Goal: Task Accomplishment & Management: Complete application form

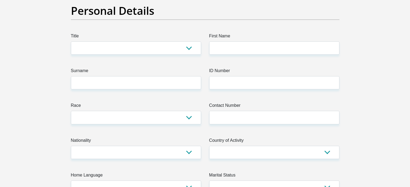
scroll to position [54, 0]
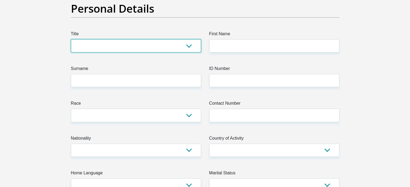
click at [156, 46] on select "Mr Ms Mrs Dr Other" at bounding box center [136, 45] width 130 height 13
select select "Ms"
click at [71, 39] on select "Mr Ms Mrs Dr Other" at bounding box center [136, 45] width 130 height 13
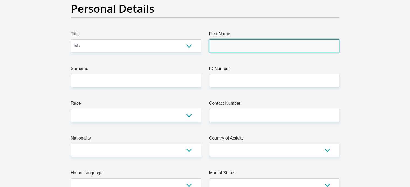
click at [241, 46] on input "First Name" at bounding box center [274, 45] width 130 height 13
type input "Ritlhavile"
type input "Makondo"
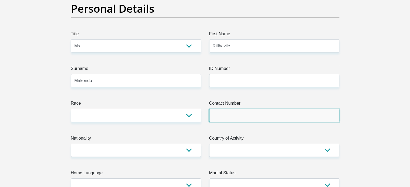
type input "0640880022"
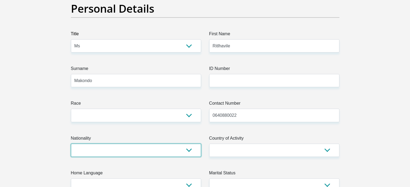
select select "ZAF"
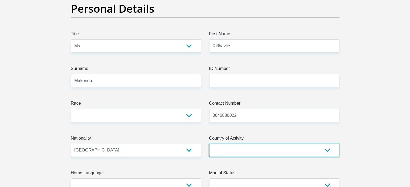
select select "ZAF"
type input "madeira isles, 262 klitsgras st, danville"
type input "269 Klitsgras street, Danville"
type input "0018"
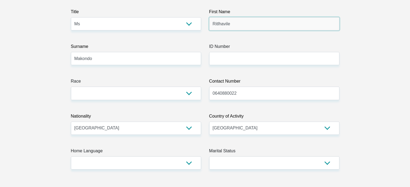
scroll to position [77, 0]
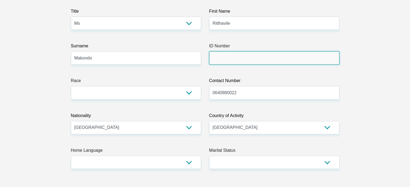
click at [230, 57] on input "ID Number" at bounding box center [274, 58] width 130 height 13
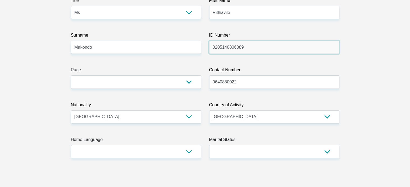
scroll to position [88, 0]
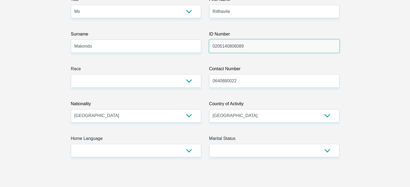
type input "0205140806089"
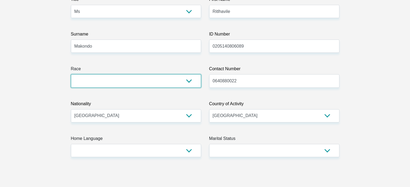
click at [185, 79] on select "Black Coloured Indian White Other" at bounding box center [136, 80] width 130 height 13
select select "1"
click at [71, 74] on select "Black Coloured Indian White Other" at bounding box center [136, 80] width 130 height 13
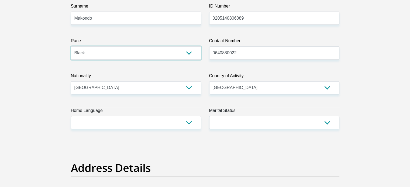
scroll to position [118, 0]
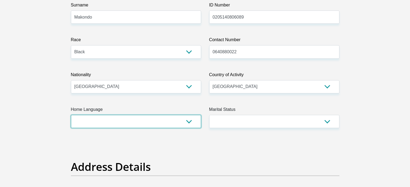
click at [138, 121] on select "Afrikaans English Sepedi South Ndebele Southern Sotho Swati Tsonga Tswana Venda…" at bounding box center [136, 121] width 130 height 13
select select "tso"
click at [71, 115] on select "Afrikaans English Sepedi South Ndebele Southern Sotho Swati Tsonga Tswana Venda…" at bounding box center [136, 121] width 130 height 13
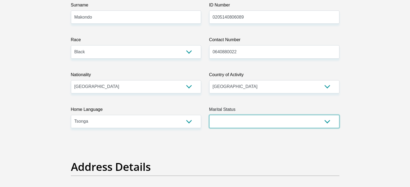
click at [232, 126] on select "Married ANC Single Divorced Widowed Married COP or Customary Law" at bounding box center [274, 121] width 130 height 13
select select "2"
click at [209, 115] on select "Married ANC Single Divorced Widowed Married COP or Customary Law" at bounding box center [274, 121] width 130 height 13
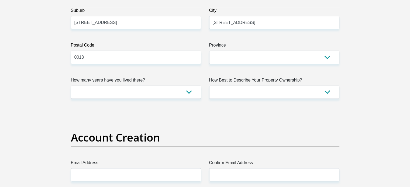
scroll to position [335, 0]
click at [231, 58] on select "Eastern Cape Free State Gauteng KwaZulu-Natal Limpopo Mpumalanga Northern Cape …" at bounding box center [274, 57] width 130 height 13
select select "Gauteng"
click at [209, 51] on select "Eastern Cape Free State Gauteng KwaZulu-Natal Limpopo Mpumalanga Northern Cape …" at bounding box center [274, 57] width 130 height 13
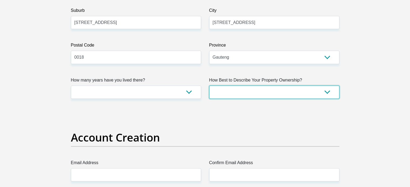
click at [234, 93] on select "Owned Rented Family Owned Company Dwelling" at bounding box center [274, 92] width 130 height 13
select select "Rented"
click at [209, 86] on select "Owned Rented Family Owned Company Dwelling" at bounding box center [274, 92] width 130 height 13
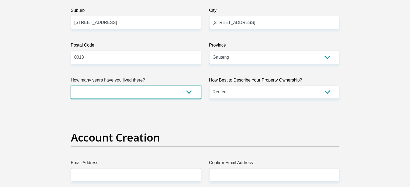
click at [189, 93] on select "less than 1 year 1-3 years 3-5 years 5+ years" at bounding box center [136, 92] width 130 height 13
select select "4"
click at [71, 86] on select "less than 1 year 1-3 years 3-5 years 5+ years" at bounding box center [136, 92] width 130 height 13
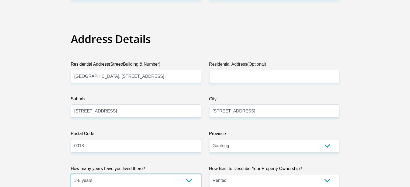
scroll to position [246, 0]
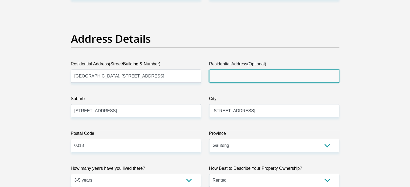
click at [233, 77] on input "Residential Address(Optional)" at bounding box center [274, 76] width 130 height 13
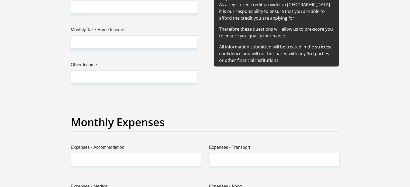
scroll to position [583, 0]
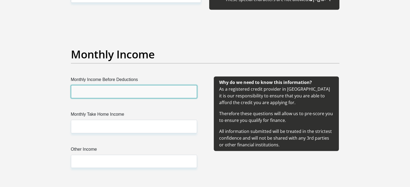
click at [118, 95] on input "Monthly Income Before Deductions" at bounding box center [134, 91] width 126 height 13
type input "7000"
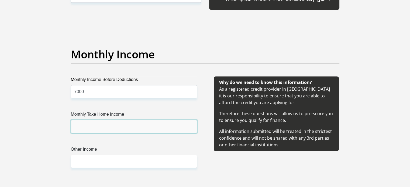
click at [112, 127] on input "Monthly Take Home Income" at bounding box center [134, 126] width 126 height 13
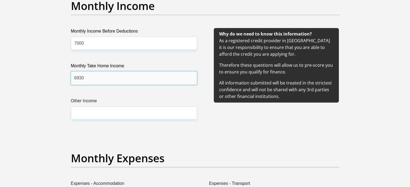
scroll to position [634, 0]
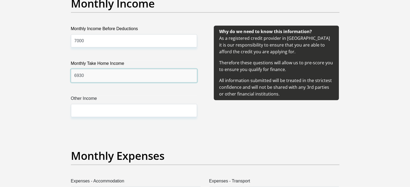
type input "6930"
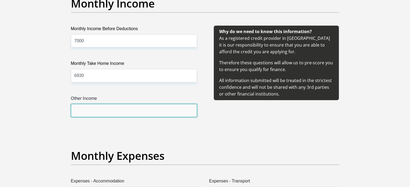
click at [96, 109] on input "Other Income" at bounding box center [134, 110] width 126 height 13
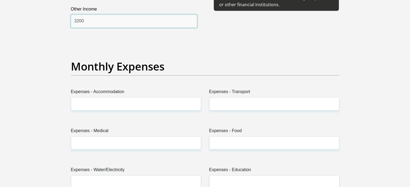
scroll to position [724, 0]
type input "3200"
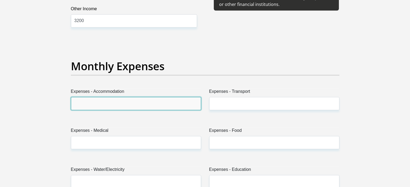
click at [90, 101] on input "Expenses - Accommodation" at bounding box center [136, 103] width 130 height 13
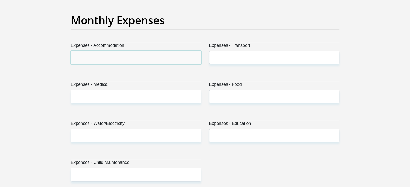
scroll to position [775, 0]
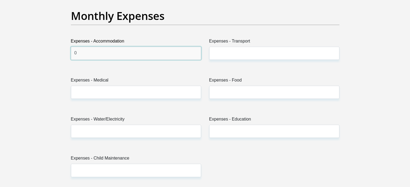
type input "0"
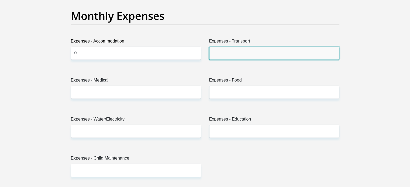
click at [255, 53] on input "Expenses - Transport" at bounding box center [274, 53] width 130 height 13
type input "700"
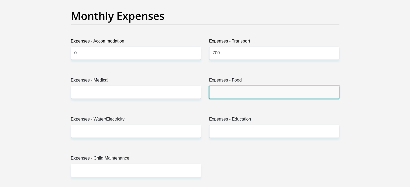
click at [240, 87] on input "Expenses - Food" at bounding box center [274, 92] width 130 height 13
type input "1500"
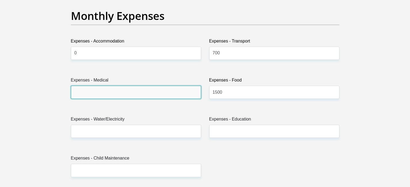
click at [134, 92] on input "Expenses - Medical" at bounding box center [136, 92] width 130 height 13
type input "0"
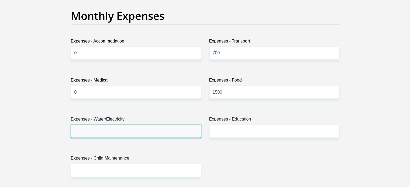
click at [111, 134] on input "Expenses - Water/Electricity" at bounding box center [136, 131] width 130 height 13
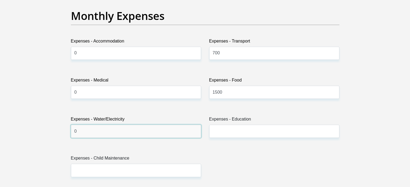
type input "0"
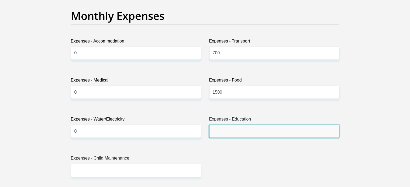
click at [241, 131] on input "Expenses - Education" at bounding box center [274, 131] width 130 height 13
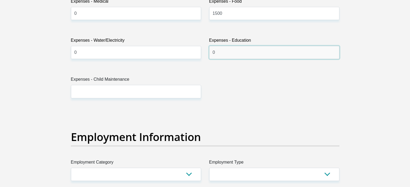
scroll to position [854, 0]
type input "0"
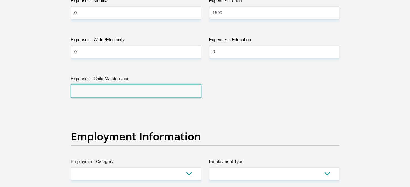
click at [155, 93] on input "Expenses - Child Maintenance" at bounding box center [136, 90] width 130 height 13
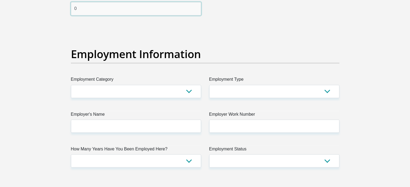
scroll to position [960, 0]
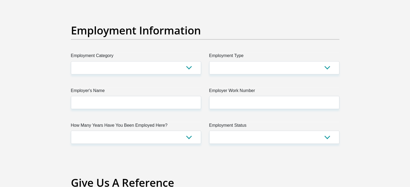
type input "0"
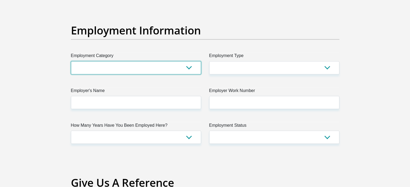
click at [142, 71] on select "AGRICULTURE ALCOHOL & TOBACCO CONSTRUCTION MATERIALS METALLURGY EQUIPMENT FOR R…" at bounding box center [136, 67] width 130 height 13
select select "71"
click at [71, 61] on select "AGRICULTURE ALCOHOL & TOBACCO CONSTRUCTION MATERIALS METALLURGY EQUIPMENT FOR R…" at bounding box center [136, 67] width 130 height 13
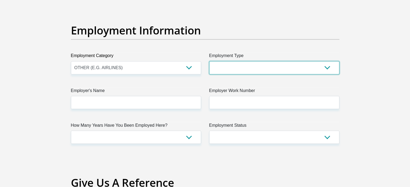
click at [240, 64] on select "College/Lecturer Craft Seller Creative Driver Executive Farmer Forces - Non Com…" at bounding box center [274, 67] width 130 height 13
select select "Student"
click at [209, 61] on select "College/Lecturer Craft Seller Creative Driver Executive Farmer Forces - Non Com…" at bounding box center [274, 67] width 130 height 13
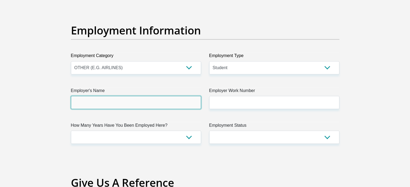
click at [163, 104] on input "Employer's Name" at bounding box center [136, 102] width 130 height 13
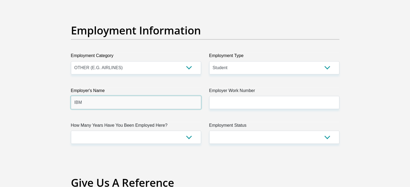
type input "IBM"
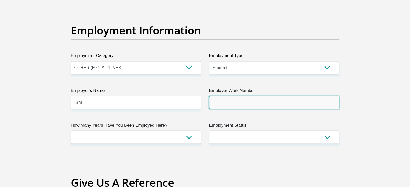
click at [261, 101] on input "Employer Work Number" at bounding box center [274, 102] width 130 height 13
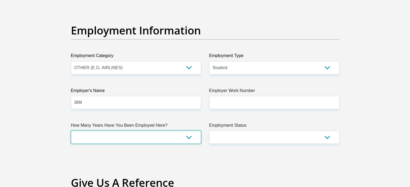
click at [184, 139] on select "less than 1 year 1-3 years 3-5 years 5+ years" at bounding box center [136, 137] width 130 height 13
select select "6"
click at [71, 131] on select "less than 1 year 1-3 years 3-5 years 5+ years" at bounding box center [136, 137] width 130 height 13
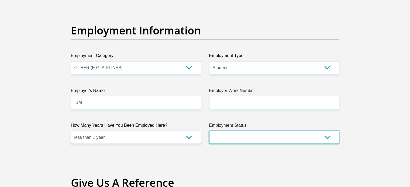
click at [218, 143] on select "Permanent/Full-time Part-time/Casual Contract Worker Self-Employed Housewife Re…" at bounding box center [274, 137] width 130 height 13
select select "3"
click at [209, 131] on select "Permanent/Full-time Part-time/Casual Contract Worker Self-Employed Housewife Re…" at bounding box center [274, 137] width 130 height 13
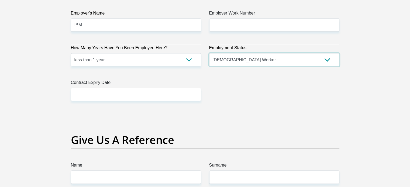
scroll to position [1039, 0]
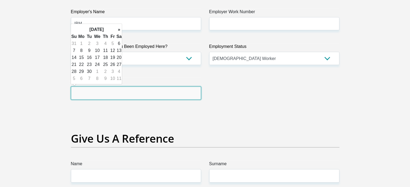
click at [171, 96] on input "text" at bounding box center [136, 93] width 130 height 13
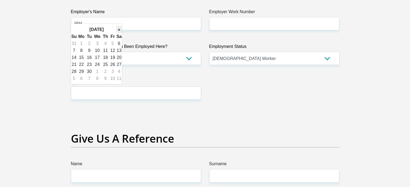
click at [118, 30] on th "»" at bounding box center [119, 29] width 6 height 7
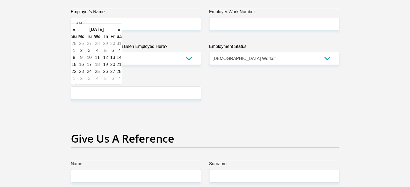
click at [118, 30] on th "»" at bounding box center [119, 29] width 6 height 7
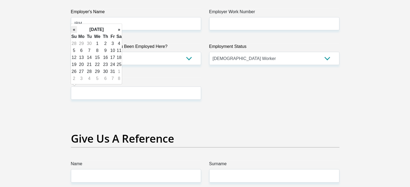
click at [74, 29] on th "«" at bounding box center [74, 29] width 6 height 7
click at [82, 44] on td "1" at bounding box center [81, 43] width 9 height 7
type input "2026/06/01"
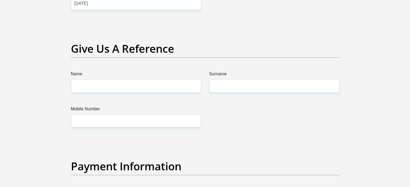
scroll to position [1130, 0]
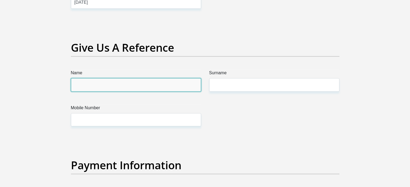
click at [115, 83] on input "Name" at bounding box center [136, 85] width 130 height 13
type input ","
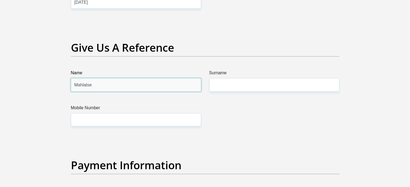
type input "Mahlatse"
click at [229, 77] on label "Surname" at bounding box center [274, 74] width 130 height 9
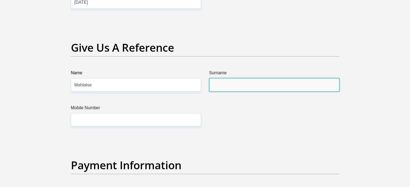
click at [229, 79] on input "Surname" at bounding box center [274, 85] width 130 height 13
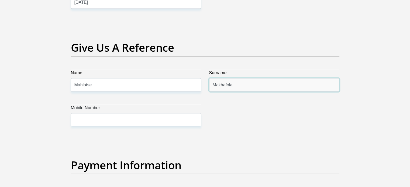
type input "Makhafola"
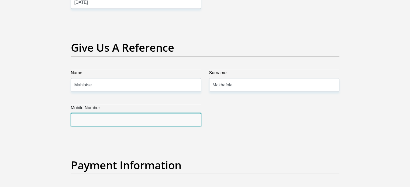
click at [154, 123] on input "Mobile Number" at bounding box center [136, 120] width 130 height 13
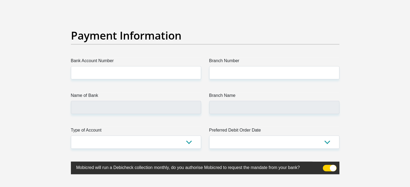
scroll to position [1302, 0]
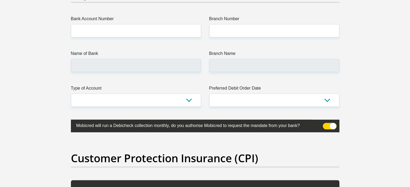
type input "0647293929"
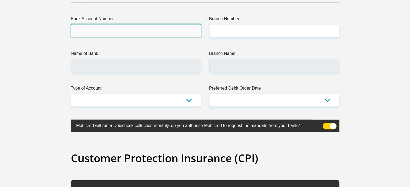
click at [115, 25] on input "Bank Account Number" at bounding box center [136, 30] width 130 height 13
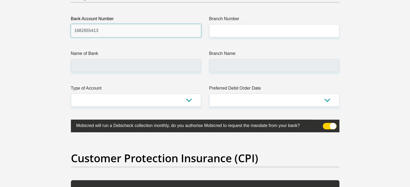
type input "1682655413"
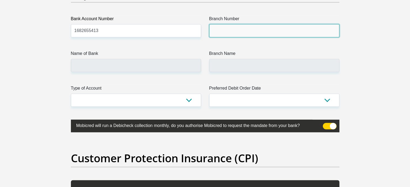
click at [235, 35] on input "Branch Number" at bounding box center [274, 30] width 130 height 13
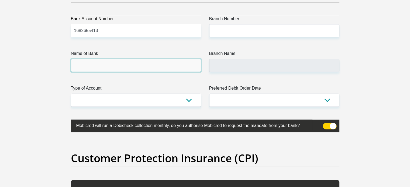
click at [131, 62] on input "Name of Bank" at bounding box center [136, 65] width 130 height 13
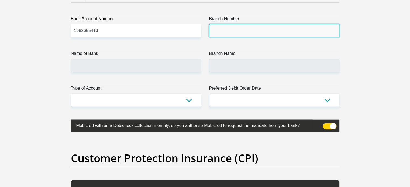
click at [228, 29] on input "Branch Number" at bounding box center [274, 30] width 130 height 13
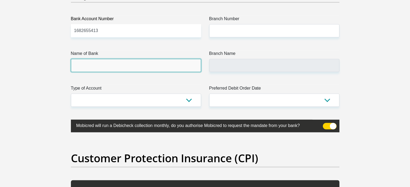
click at [160, 64] on input "Name of Bank" at bounding box center [136, 65] width 130 height 13
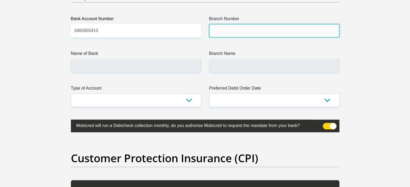
click at [239, 27] on input "Branch Number" at bounding box center [274, 30] width 130 height 13
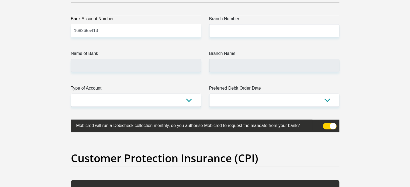
click at [246, 9] on div "Payment Information" at bounding box center [205, 1] width 277 height 29
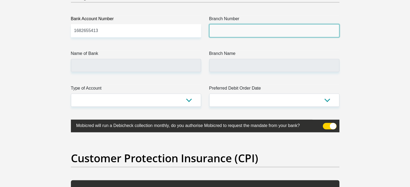
click at [224, 36] on input "Branch Number" at bounding box center [274, 30] width 130 height 13
paste input "470010"
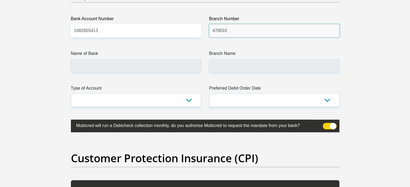
type input "470010"
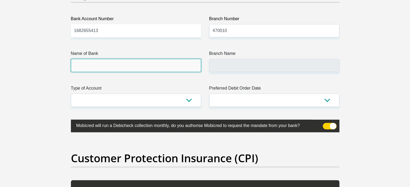
click at [96, 63] on input "Name of Bank" at bounding box center [136, 65] width 130 height 13
type input "CAPITEC BANK LIMITED"
type input "CAPITEC BANK CPC"
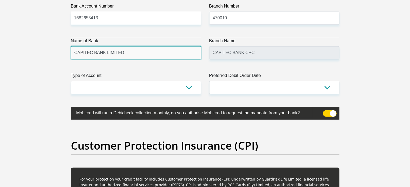
scroll to position [1317, 0]
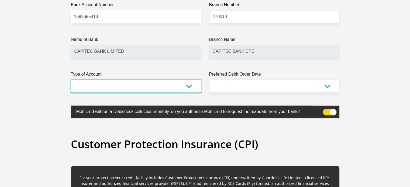
click at [141, 86] on select "Cheque Savings" at bounding box center [136, 86] width 130 height 13
select select "SAV"
click at [71, 80] on select "Cheque Savings" at bounding box center [136, 86] width 130 height 13
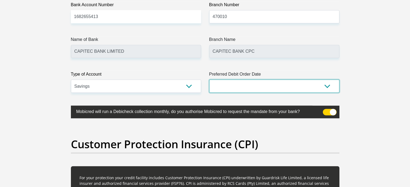
click at [239, 86] on select "1st 2nd 3rd 4th 5th 7th 18th 19th 20th 21st 22nd 23rd 24th 25th 26th 27th 28th …" at bounding box center [274, 86] width 130 height 13
select select "18"
click at [209, 80] on select "1st 2nd 3rd 4th 5th 7th 18th 19th 20th 21st 22nd 23rd 24th 25th 26th 27th 28th …" at bounding box center [274, 86] width 130 height 13
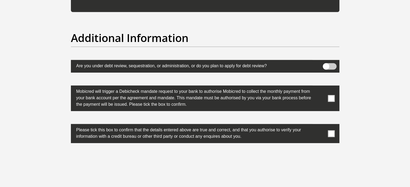
scroll to position [1698, 0]
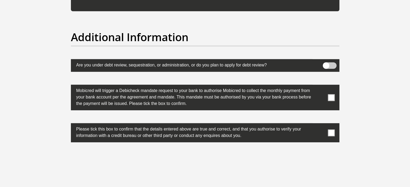
click at [331, 63] on span at bounding box center [330, 66] width 14 height 6
click at [326, 64] on input "checkbox" at bounding box center [326, 64] width 0 height 0
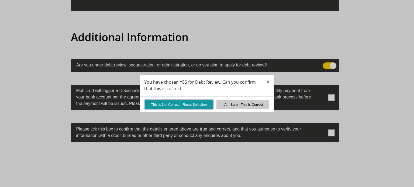
click at [182, 104] on button "This is Not Correct - Reset Selection" at bounding box center [179, 104] width 68 height 9
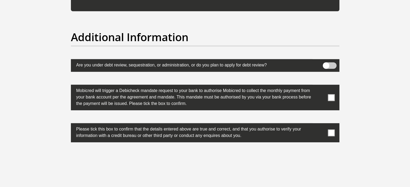
scroll to position [1727, 0]
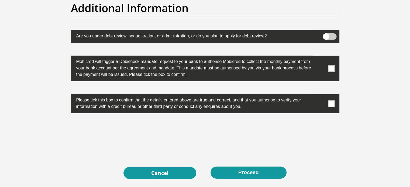
click at [326, 66] on label at bounding box center [205, 69] width 269 height 26
click at [321, 57] on input "checkbox" at bounding box center [321, 57] width 0 height 0
click at [304, 104] on label "Please tick this box to confirm that the details entered above are true and cor…" at bounding box center [192, 102] width 242 height 17
click at [333, 102] on span at bounding box center [331, 104] width 7 height 7
click at [321, 96] on input "checkbox" at bounding box center [321, 96] width 0 height 0
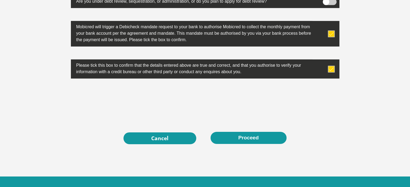
scroll to position [1762, 0]
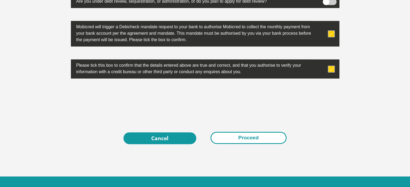
click at [259, 138] on button "Proceed" at bounding box center [249, 138] width 76 height 12
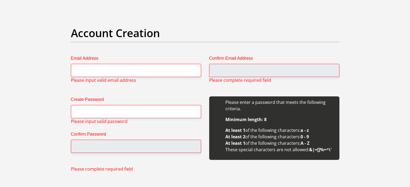
scroll to position [435, 0]
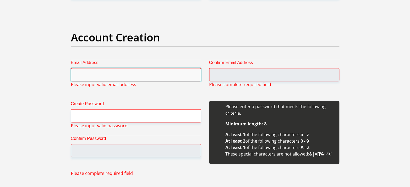
click at [101, 73] on input "Email Address" at bounding box center [136, 74] width 130 height 13
type input "ritlhavilemakondo@gmail.com"
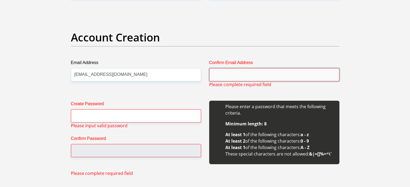
type input "ritlhavilemakondo@gmail.com"
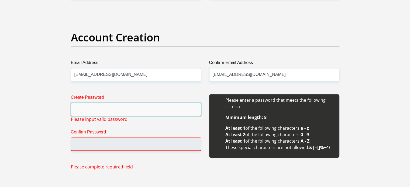
click at [105, 107] on input "Create Password" at bounding box center [136, 109] width 130 height 13
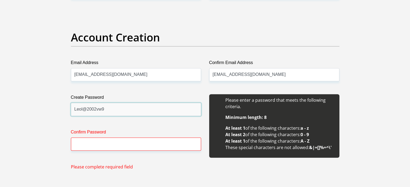
type input "Leol@2002vw9"
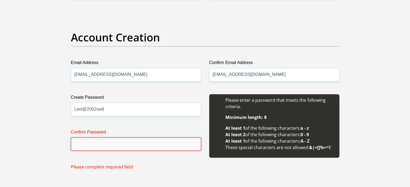
click at [89, 147] on input "Confirm Password" at bounding box center [136, 144] width 130 height 13
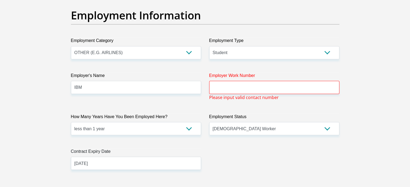
scroll to position [981, 0]
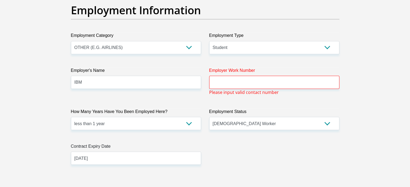
type input "Leol@2002vw9"
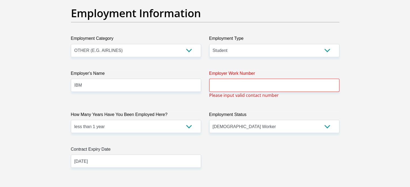
scroll to position [977, 0]
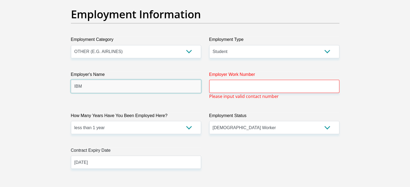
click at [99, 86] on input "IBM" at bounding box center [136, 86] width 130 height 13
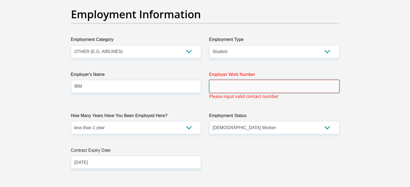
click at [238, 82] on input "Employer Work Number" at bounding box center [274, 86] width 130 height 13
paste input "0108244499"
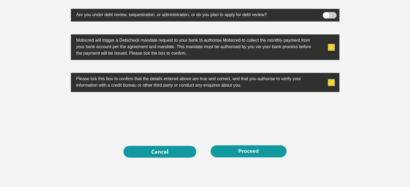
scroll to position [1788, 0]
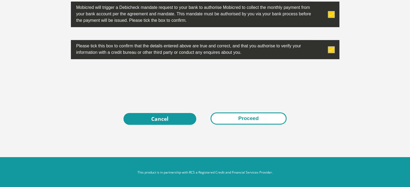
click at [242, 118] on button "Proceed" at bounding box center [249, 119] width 76 height 12
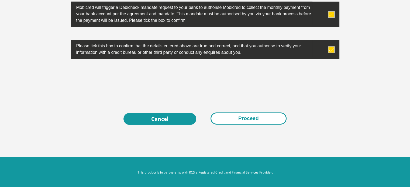
click at [250, 118] on button "Proceed" at bounding box center [249, 119] width 76 height 12
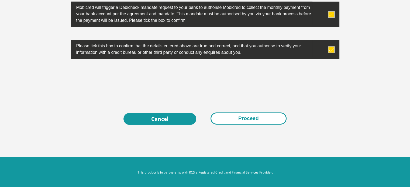
click at [250, 118] on button "Proceed" at bounding box center [249, 119] width 76 height 12
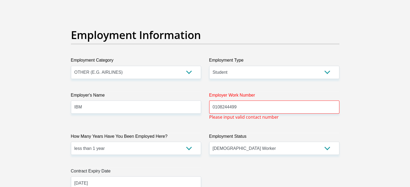
scroll to position [956, 0]
click at [215, 107] on input "0108244499" at bounding box center [274, 106] width 130 height 13
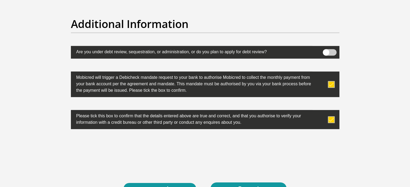
scroll to position [1782, 0]
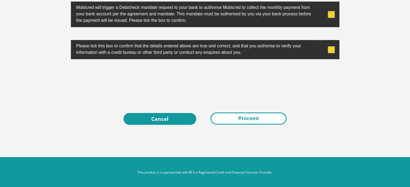
type input "0108244499"
click at [255, 120] on button "Proceed" at bounding box center [249, 119] width 76 height 12
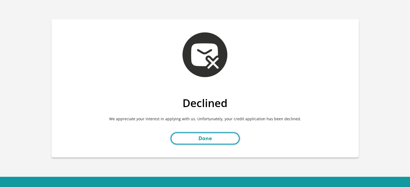
click at [206, 136] on link "Done" at bounding box center [205, 139] width 69 height 12
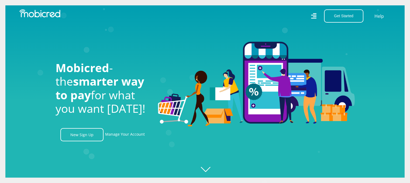
scroll to position [0, 214]
